Goal: Check status: Check status

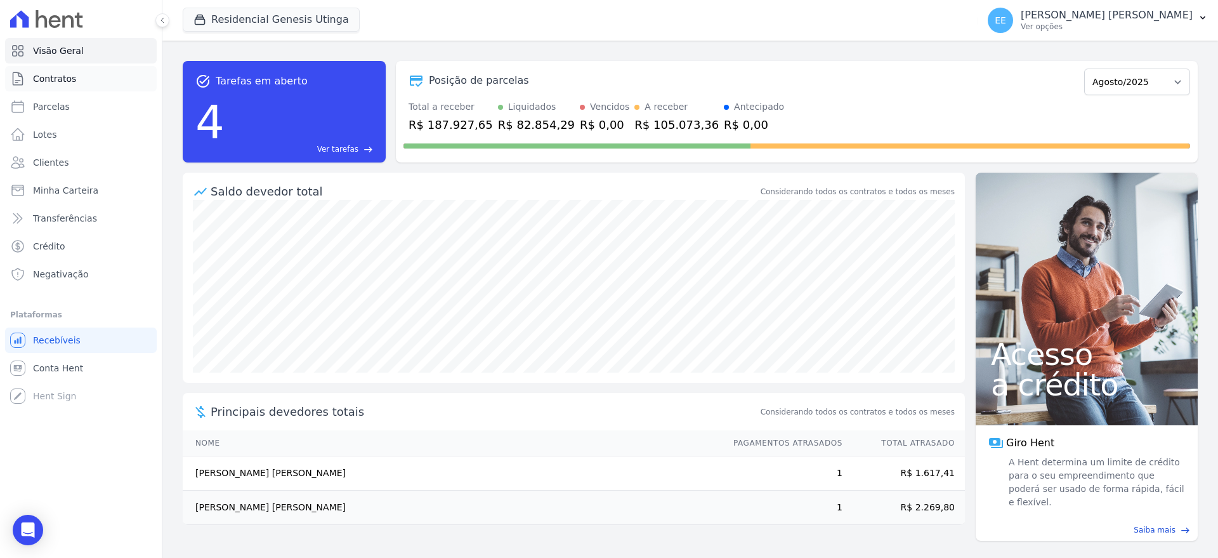
click at [71, 79] on span "Contratos" at bounding box center [54, 78] width 43 height 13
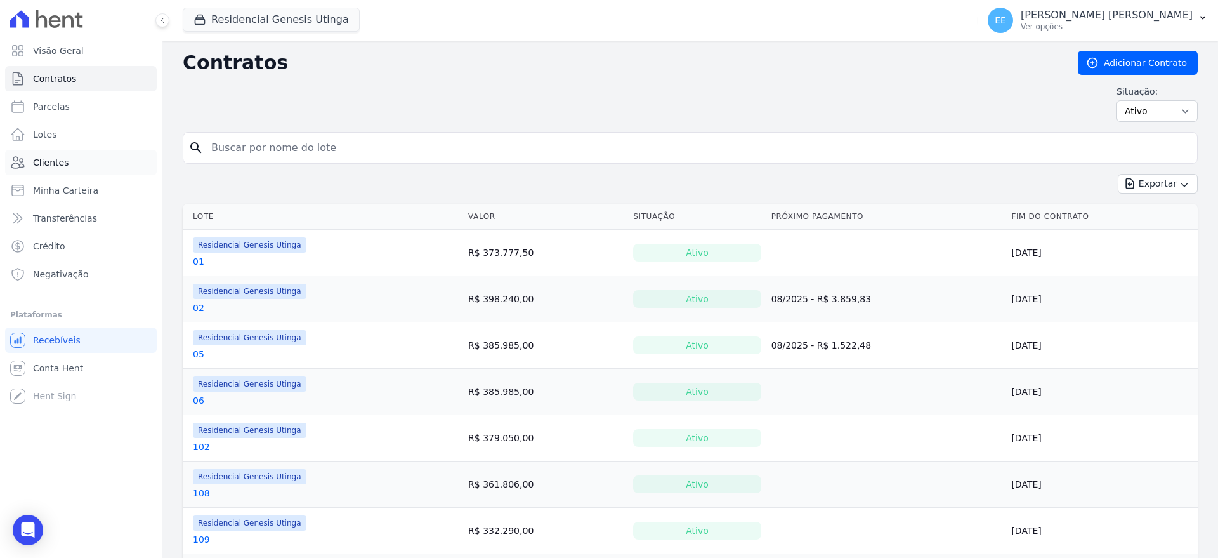
click at [68, 161] on link "Clientes" at bounding box center [81, 162] width 152 height 25
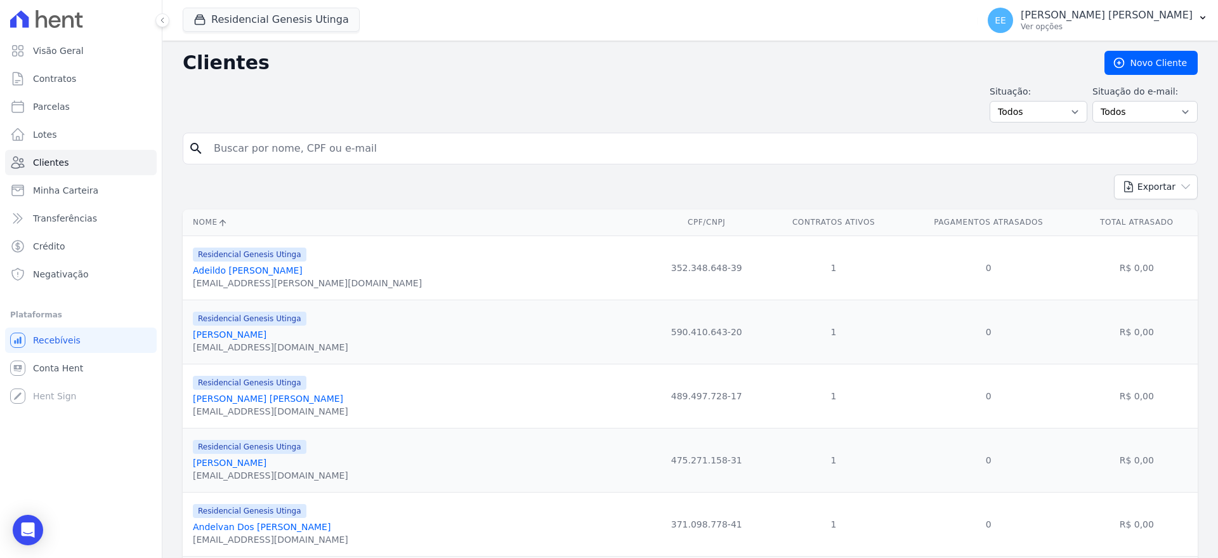
click at [223, 152] on input "search" at bounding box center [699, 148] width 986 height 25
type input "c"
type input "[PERSON_NAME]"
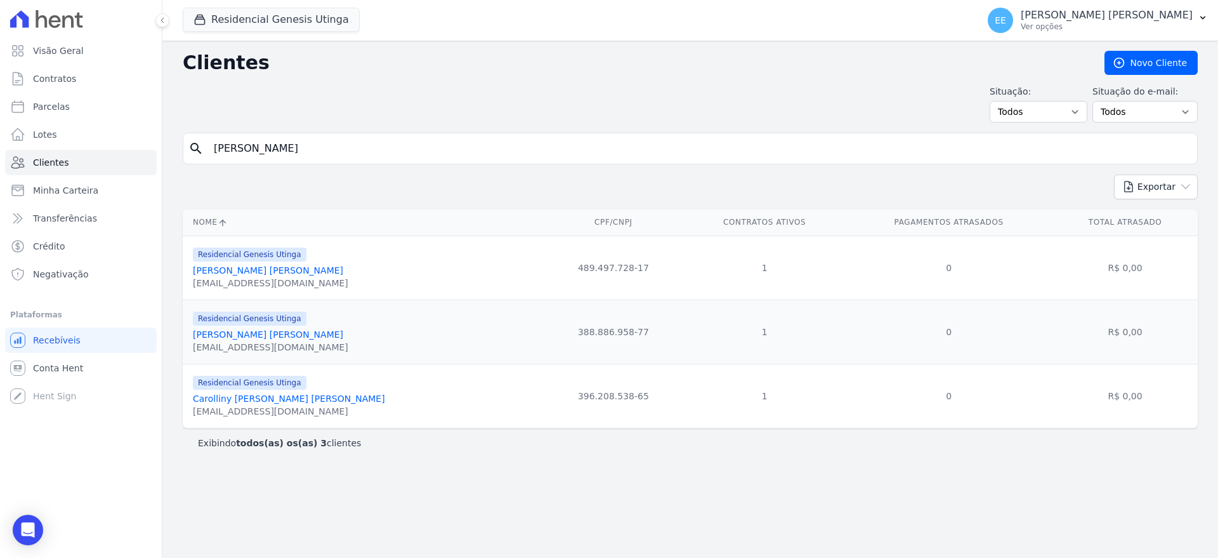
click at [226, 402] on link "Carolliny [PERSON_NAME] [PERSON_NAME]" at bounding box center [289, 398] width 192 height 10
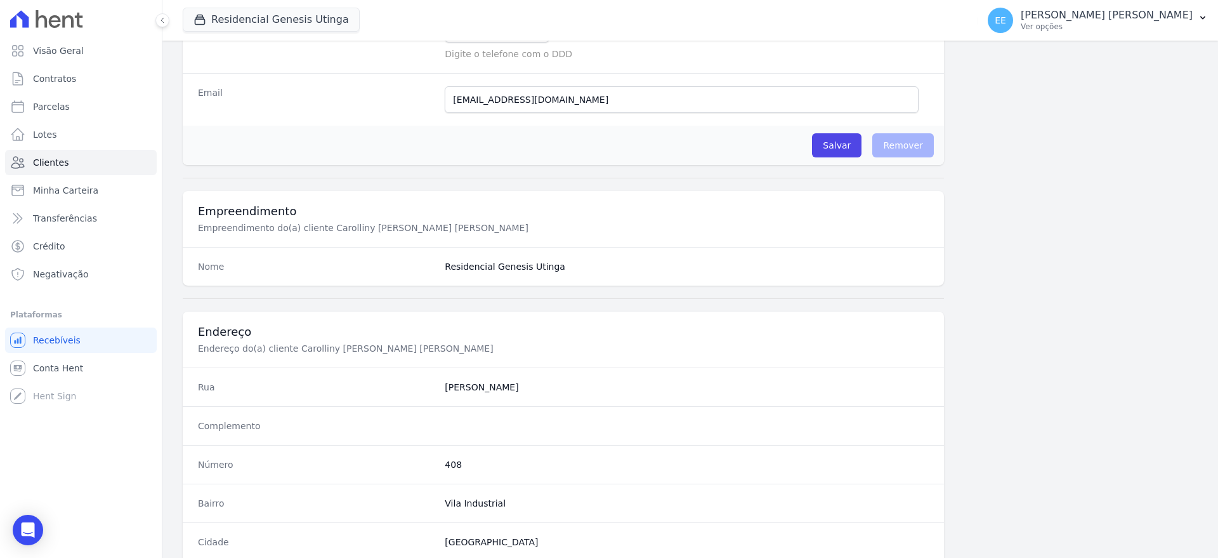
scroll to position [629, 0]
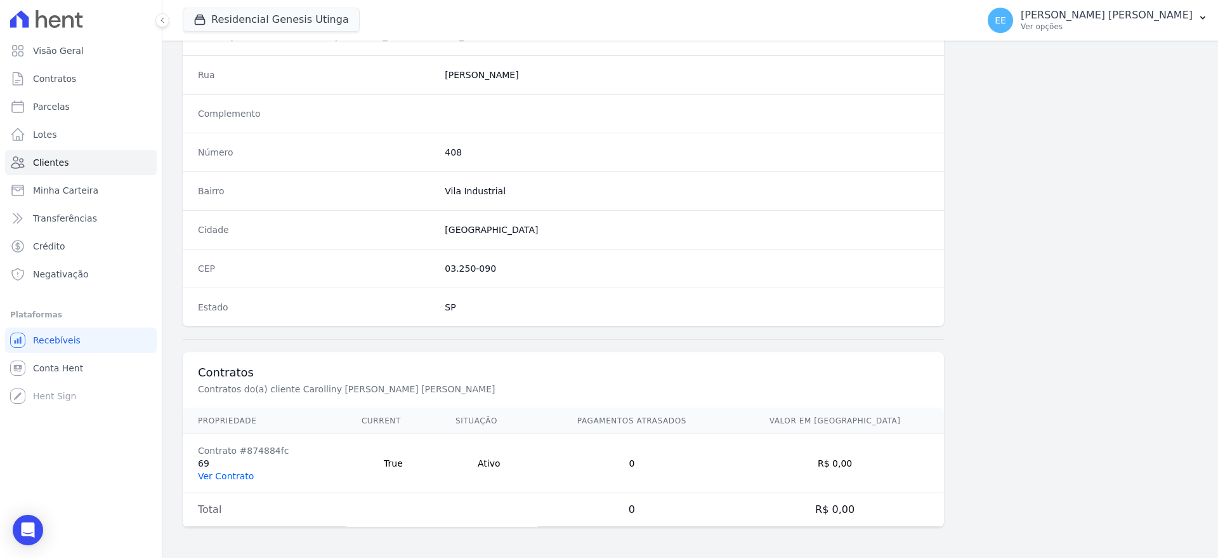
click at [224, 478] on link "Ver Contrato" at bounding box center [226, 476] width 56 height 10
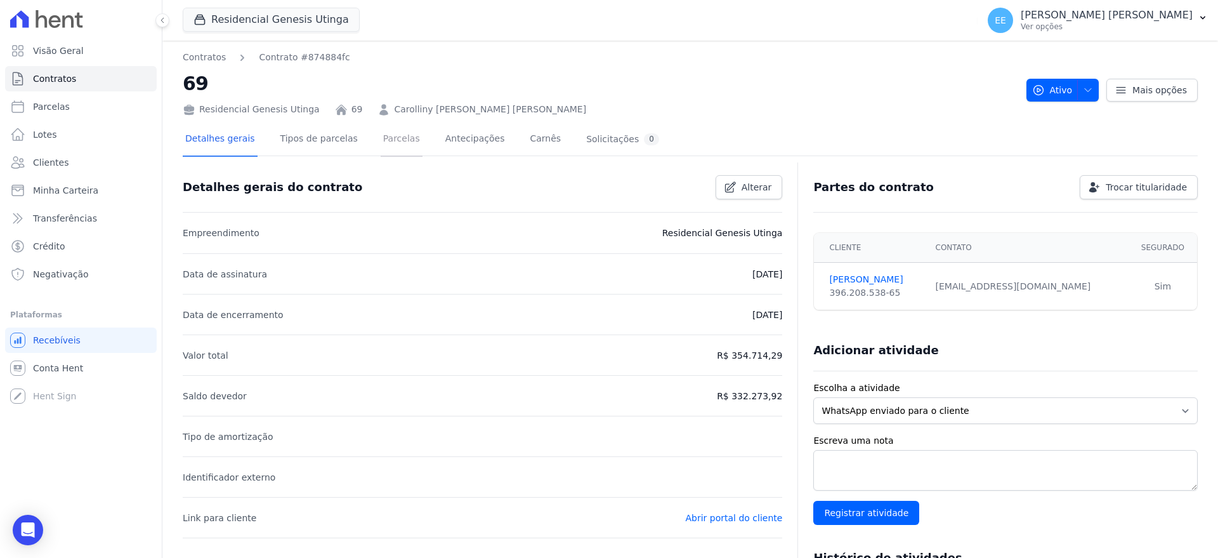
click at [381, 137] on link "Parcelas" at bounding box center [402, 140] width 42 height 34
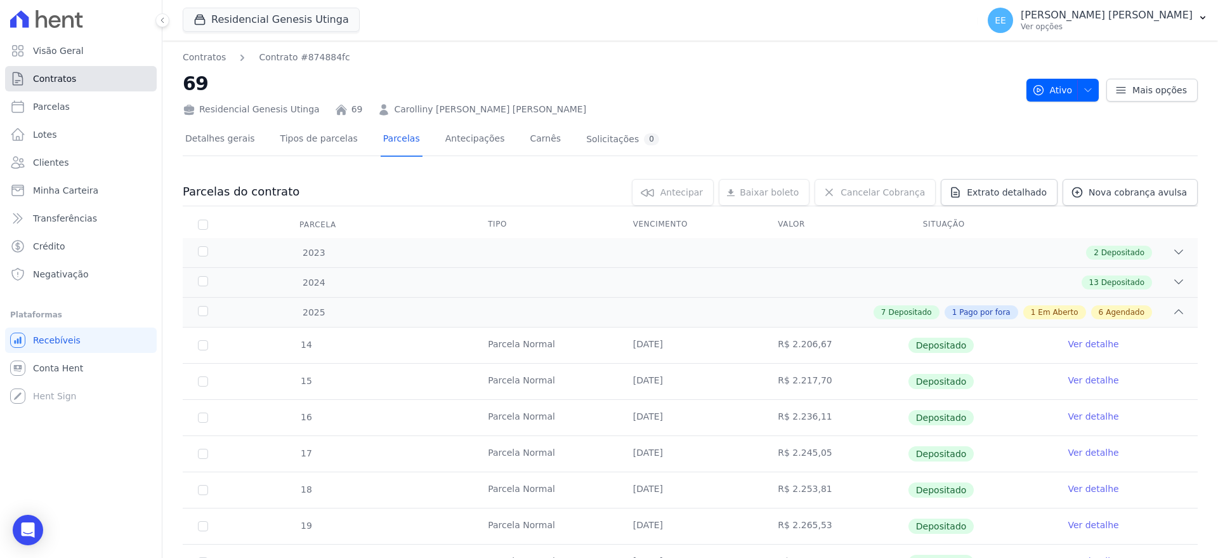
click at [93, 85] on link "Contratos" at bounding box center [81, 78] width 152 height 25
